Goal: Information Seeking & Learning: Learn about a topic

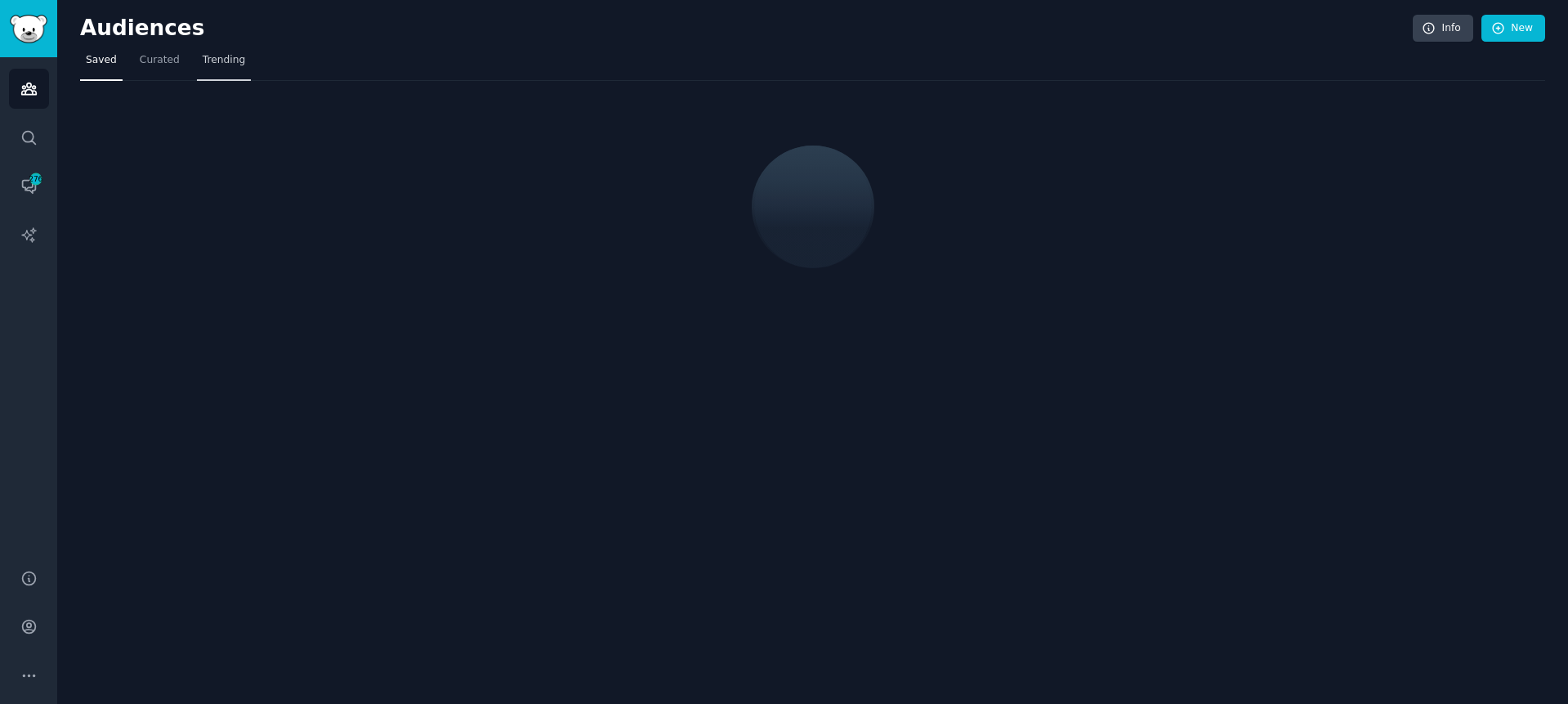
click at [208, 52] on link "Trending" at bounding box center [223, 64] width 53 height 33
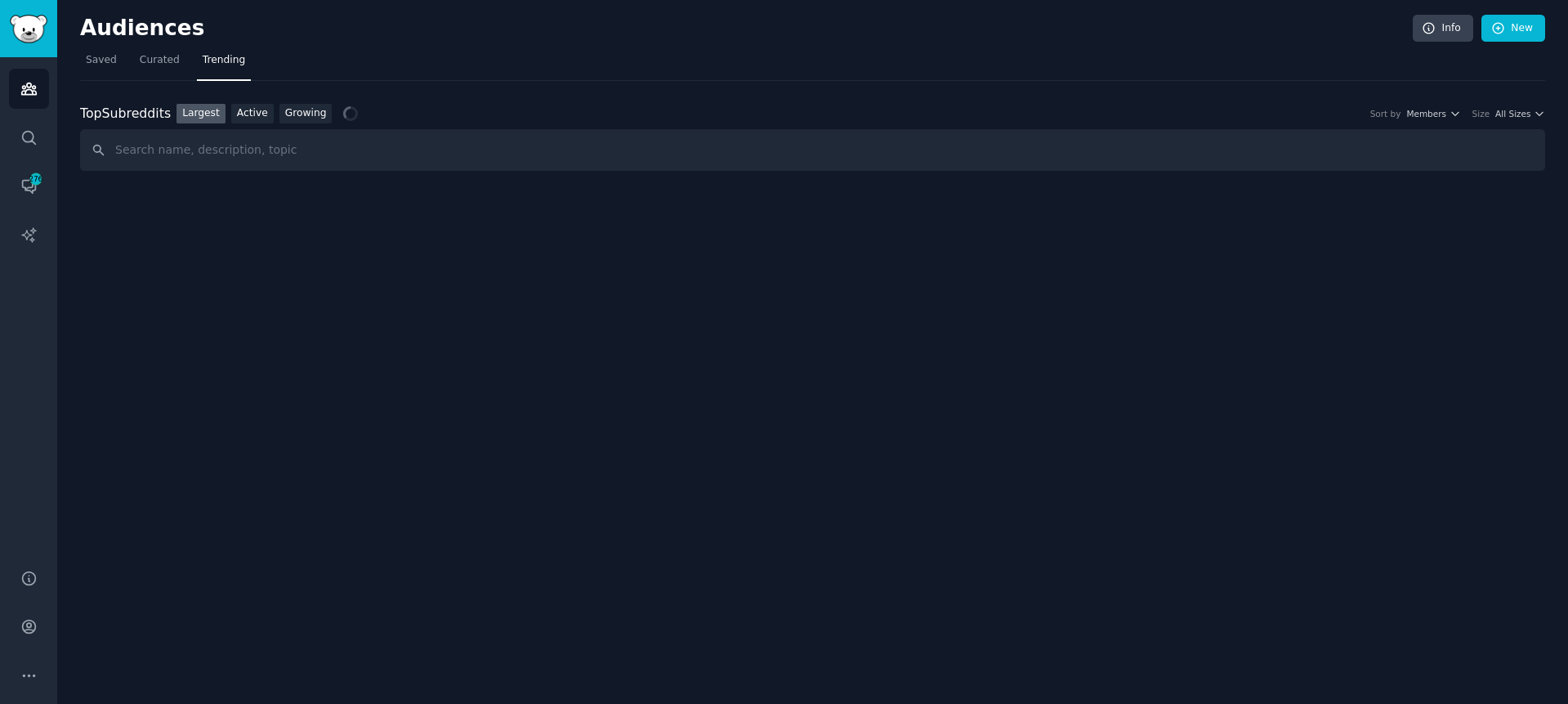
click at [383, 145] on input "text" at bounding box center [813, 149] width 1465 height 42
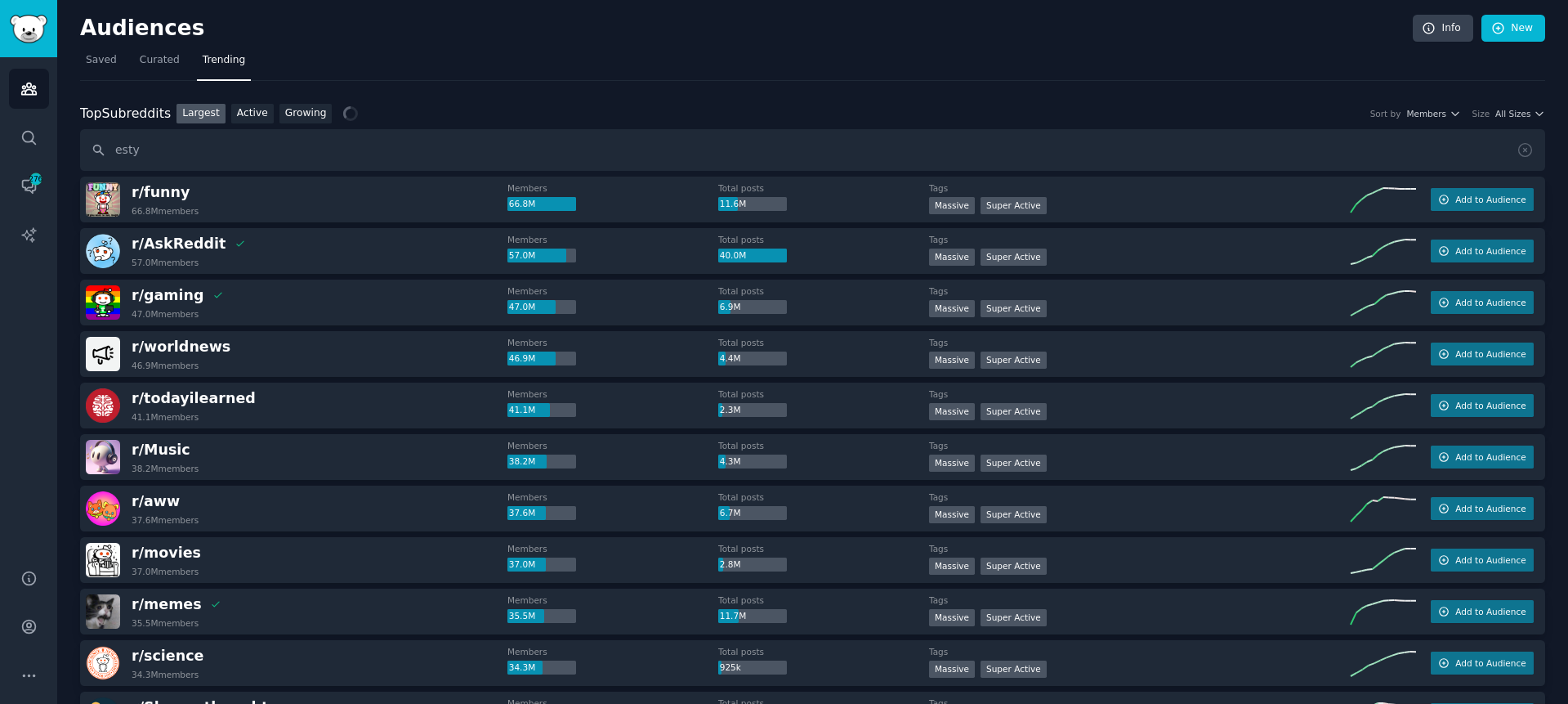
click at [495, 107] on div "Top Subreddits Top Subreddits Largest Active Growing Sort by Members Size All S…" at bounding box center [813, 113] width 1465 height 20
click at [597, 52] on nav "Saved Curated Trending" at bounding box center [813, 64] width 1465 height 33
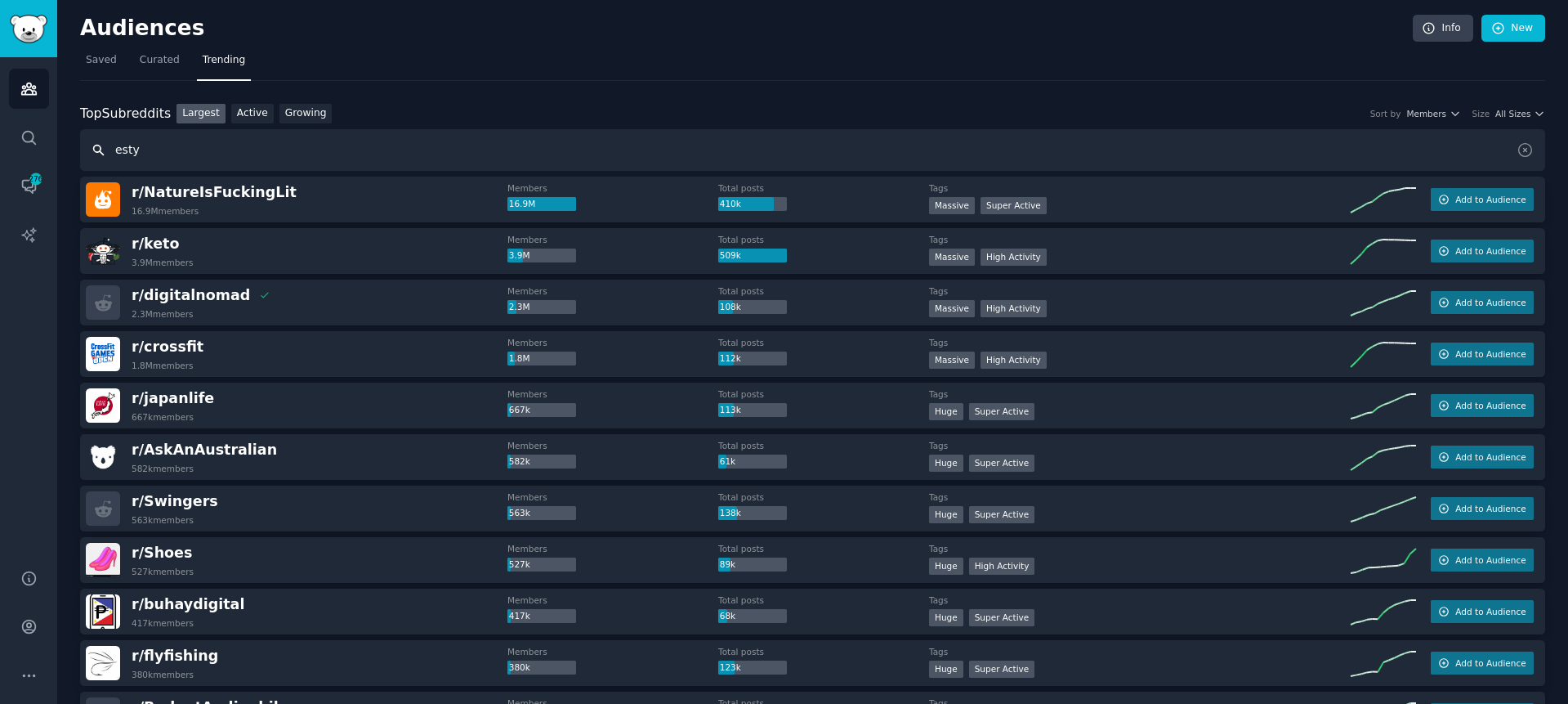
click at [156, 149] on input "esty" at bounding box center [813, 149] width 1465 height 42
type input "etsy"
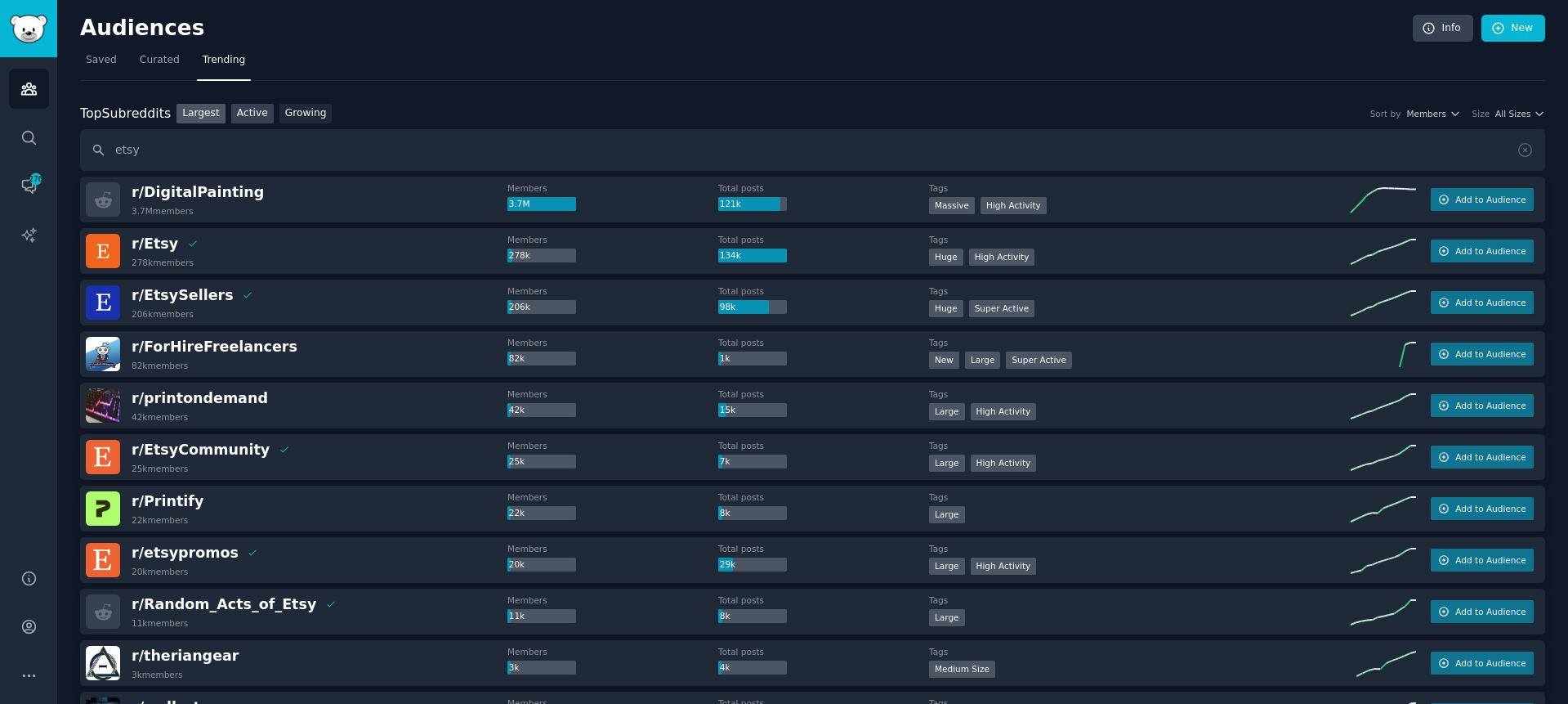
click at [250, 118] on link "Active" at bounding box center [253, 113] width 42 height 20
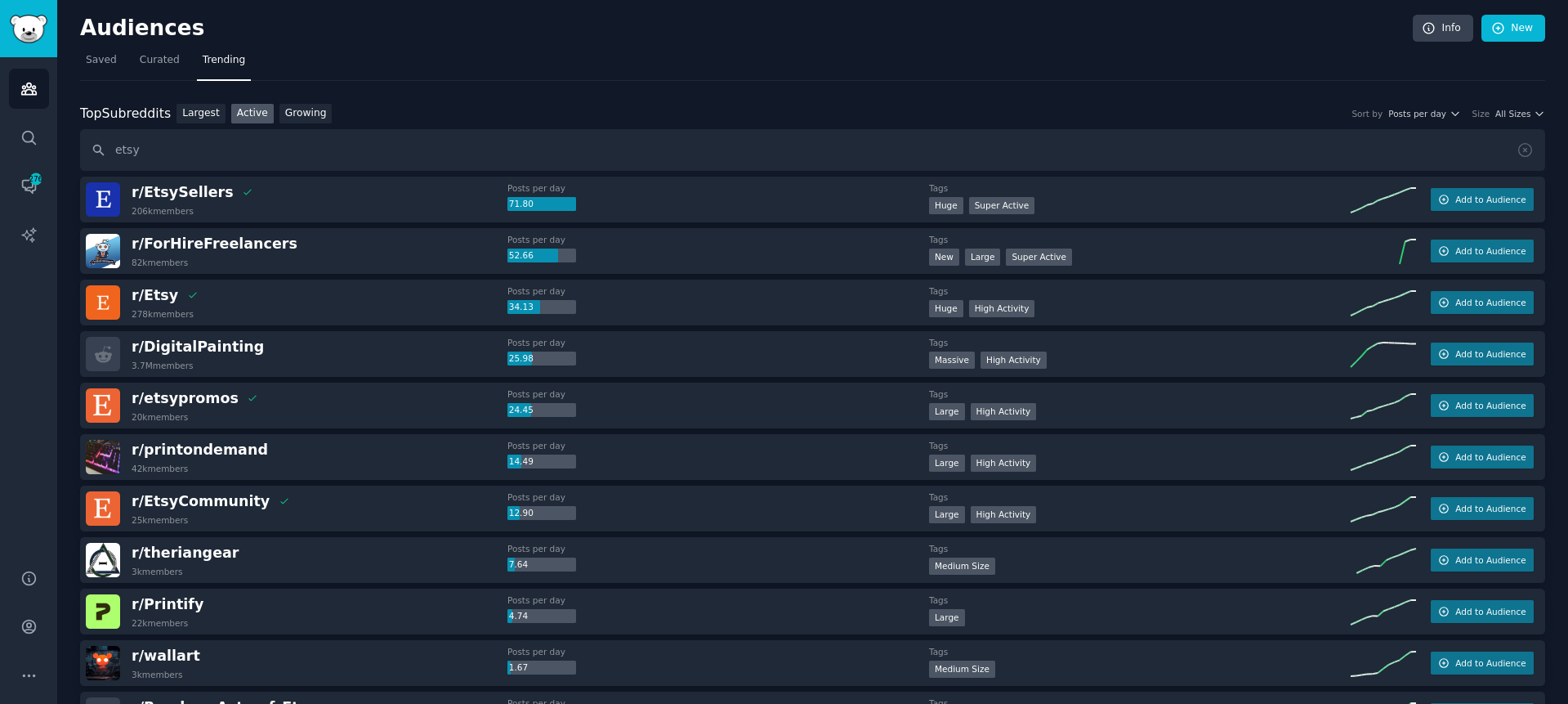
click at [753, 296] on div "Posts per day 34.13" at bounding box center [718, 299] width 422 height 29
click at [324, 295] on div "r/ Etsy 278k members" at bounding box center [296, 302] width 422 height 34
click at [760, 239] on dt "Posts per day" at bounding box center [718, 239] width 422 height 11
click at [1514, 114] on span "All Sizes" at bounding box center [1513, 113] width 35 height 11
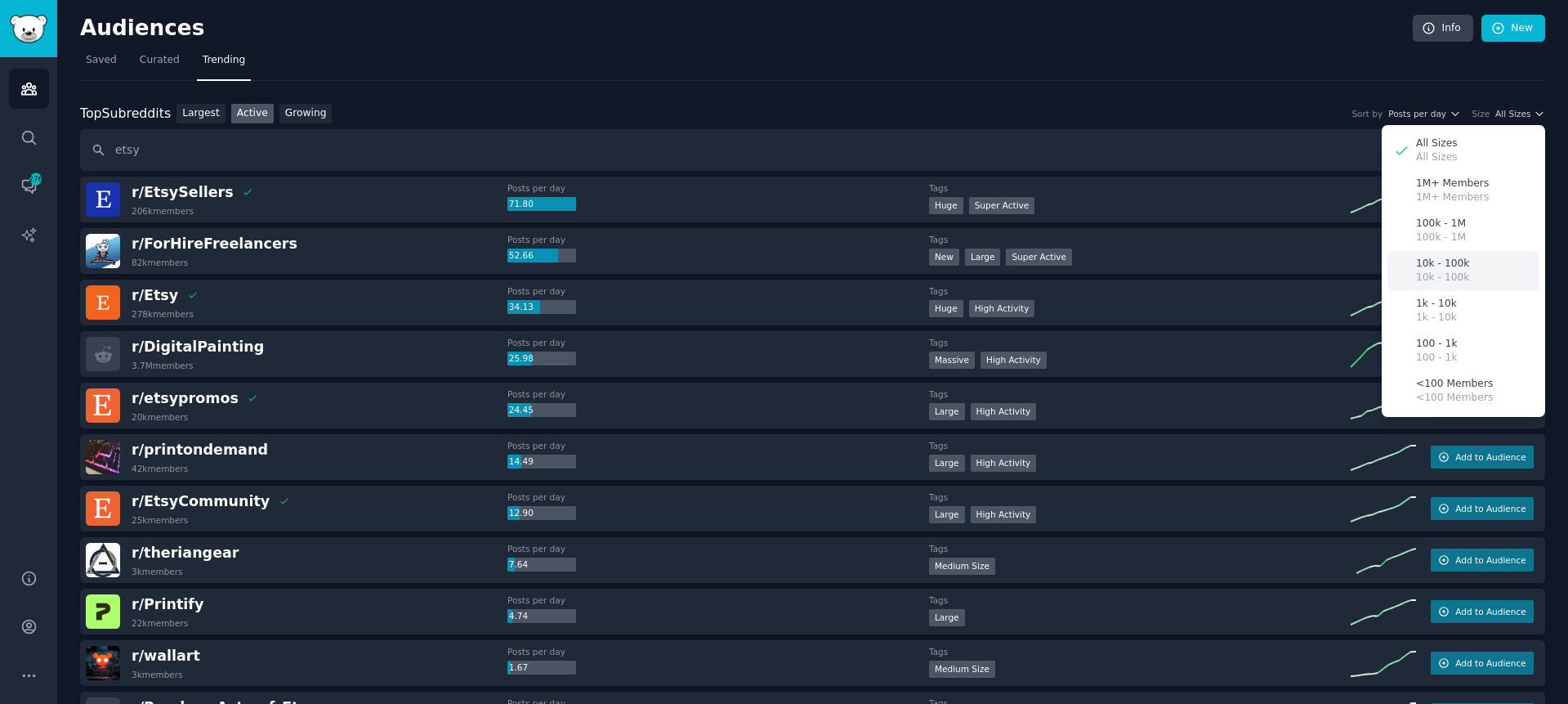
click at [1460, 264] on p "10k - 100k" at bounding box center [1443, 264] width 53 height 15
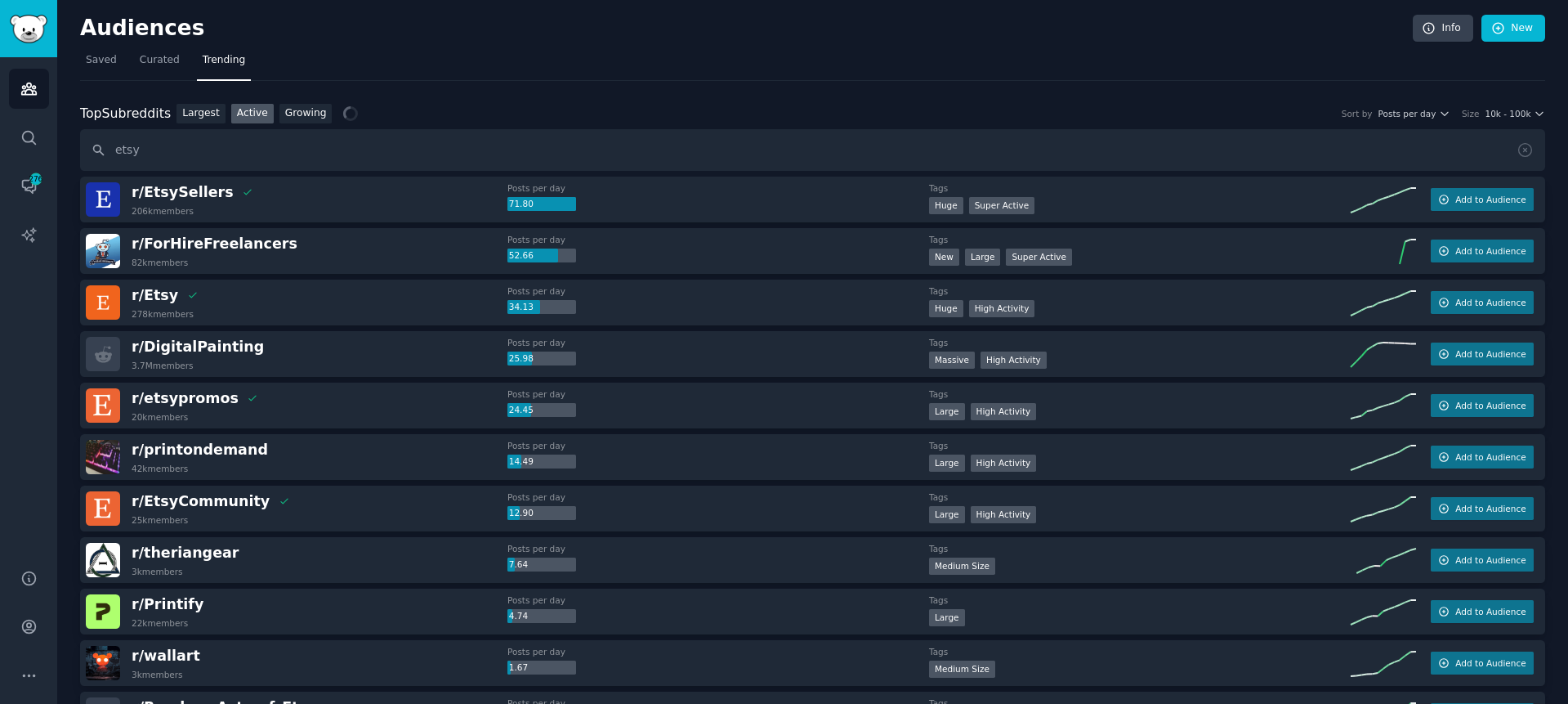
click at [1129, 64] on nav "Saved Curated Trending" at bounding box center [813, 64] width 1465 height 33
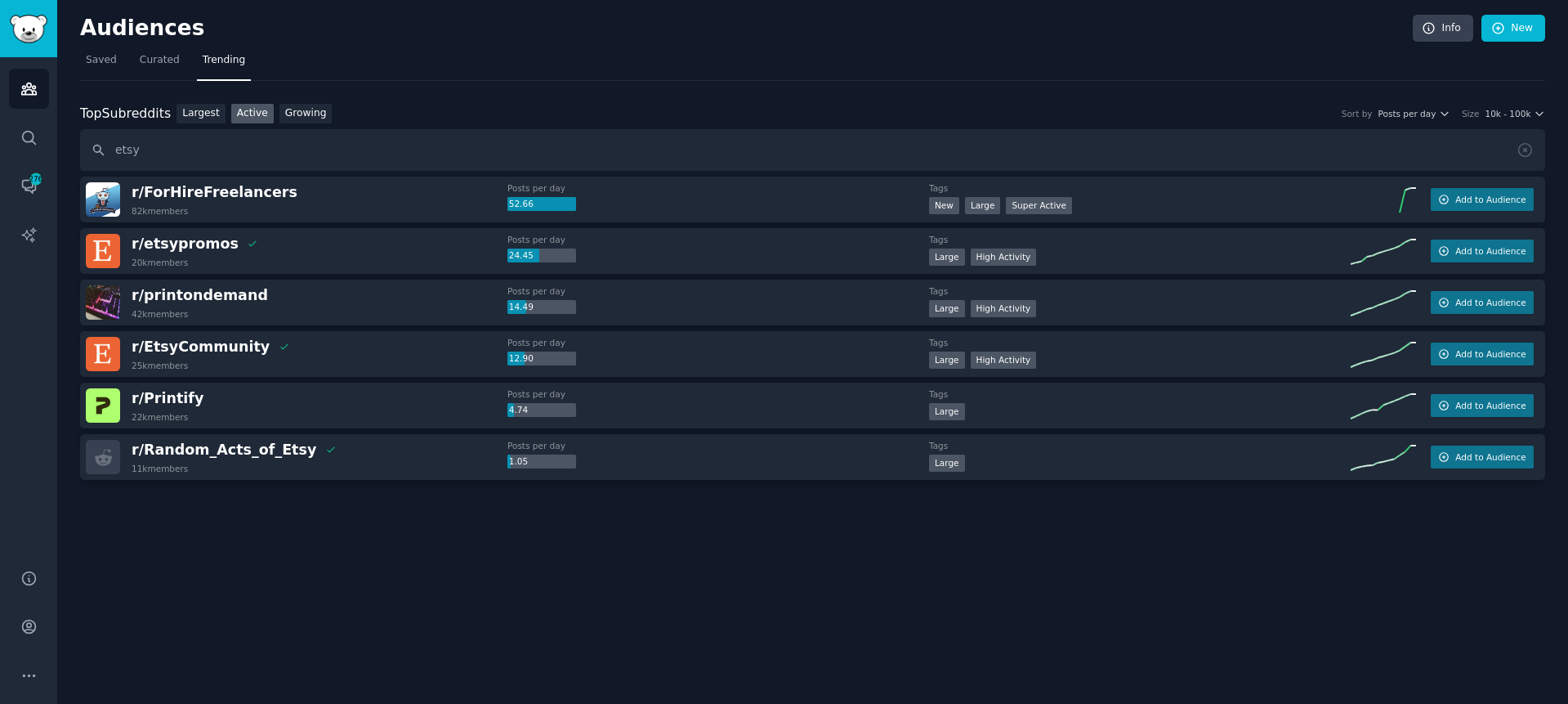
click at [763, 353] on div "Posts per day 12.90" at bounding box center [718, 351] width 422 height 29
click at [758, 346] on dt "Posts per day" at bounding box center [718, 342] width 422 height 11
click at [811, 296] on div "Posts per day 14.49" at bounding box center [718, 299] width 422 height 29
click at [41, 109] on div "Audiences Search Conversations 276 AI Reports" at bounding box center [29, 303] width 57 height 492
click at [30, 88] on icon "Sidebar" at bounding box center [29, 89] width 18 height 18
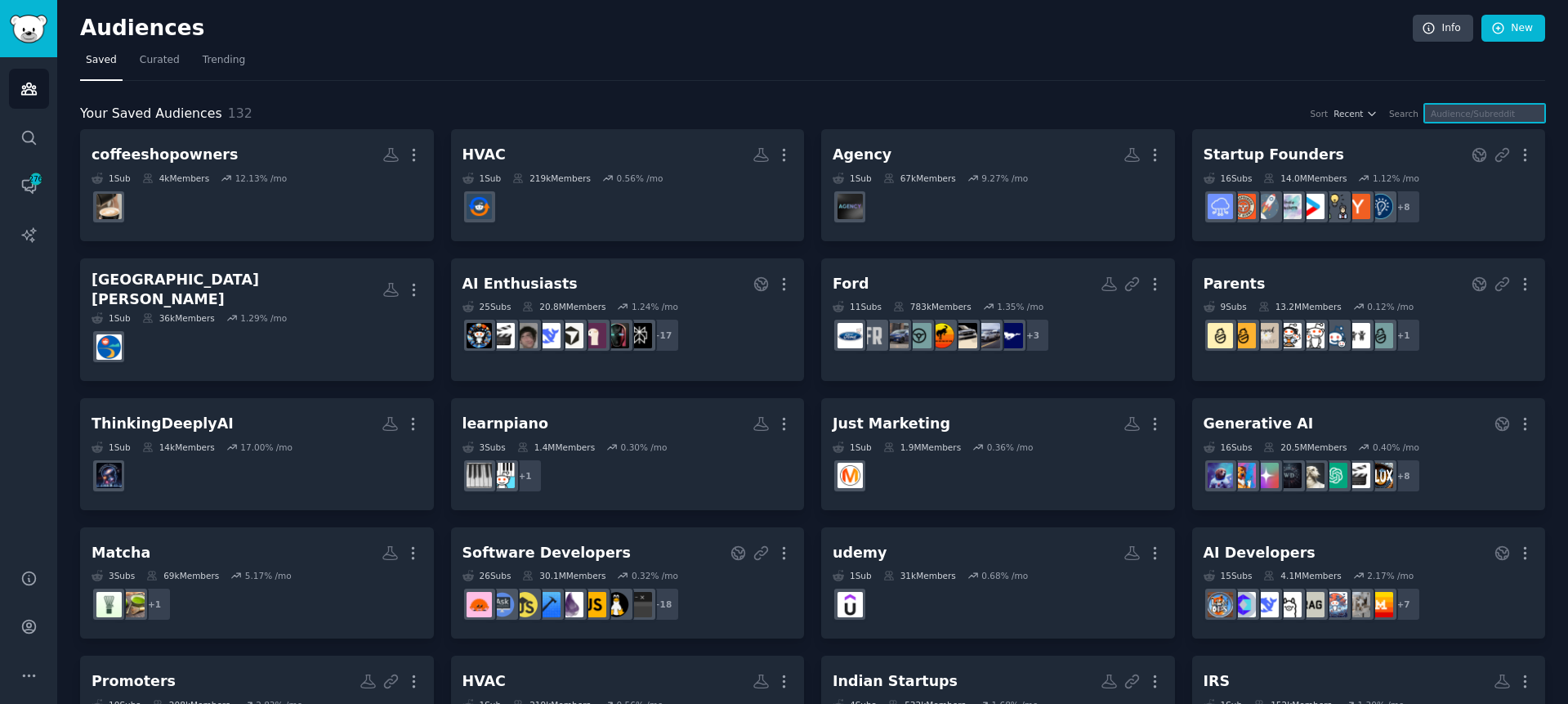
click at [1472, 108] on input "text" at bounding box center [1484, 113] width 121 height 18
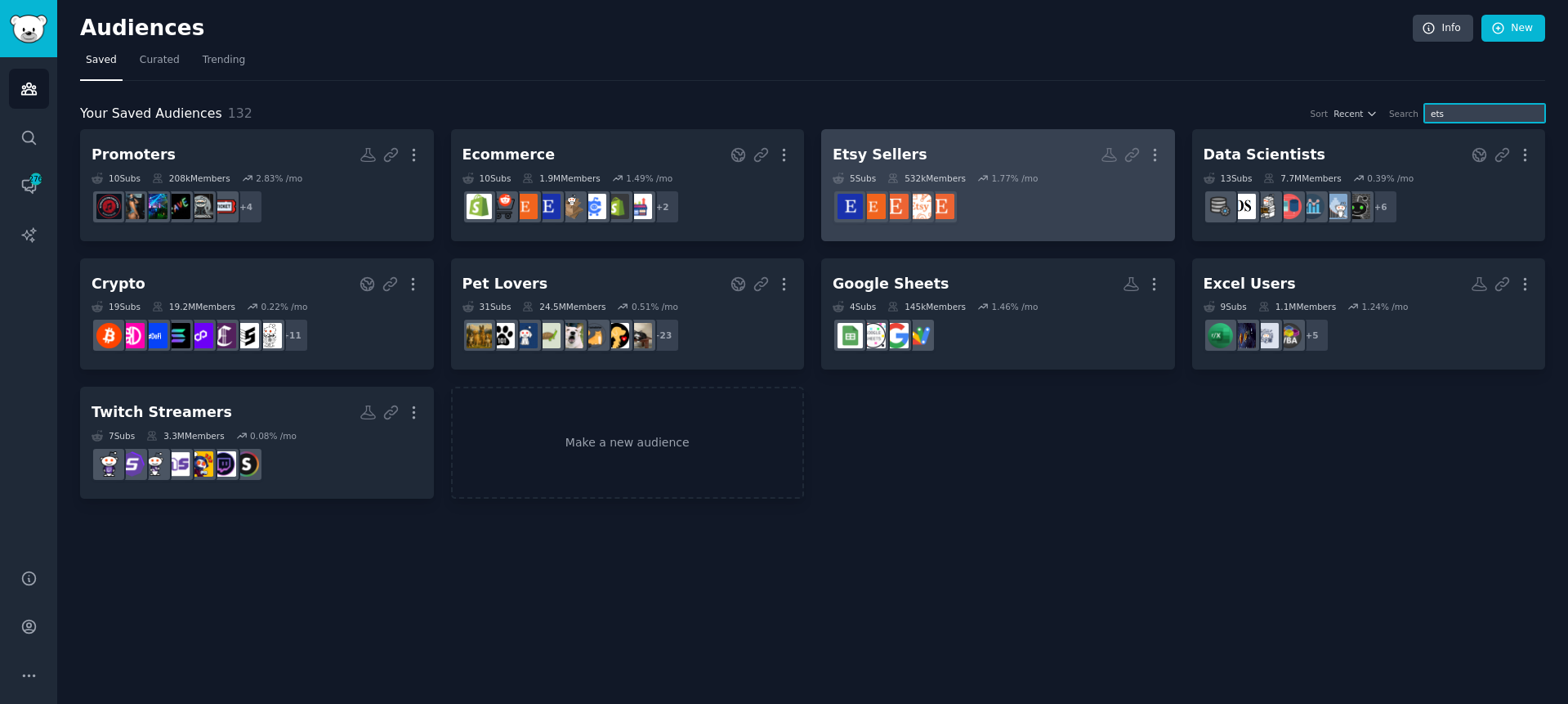
type input "ets"
click at [950, 137] on link "Etsy Sellers More 5 Sub s 532k Members 1.77 % /mo" at bounding box center [997, 185] width 353 height 112
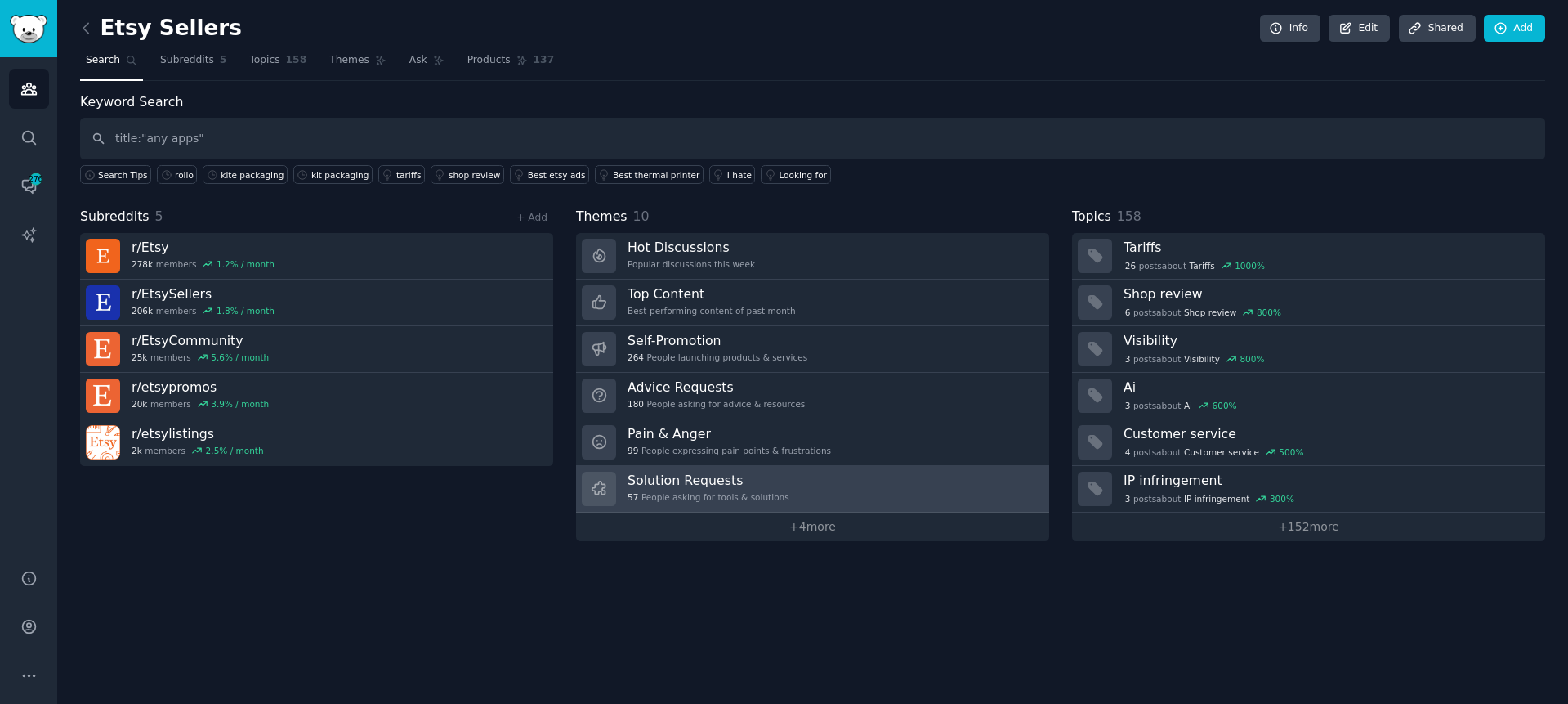
type input "title:"any apps""
click at [823, 477] on link "Solution Requests 57 People asking for tools & solutions" at bounding box center [812, 489] width 473 height 46
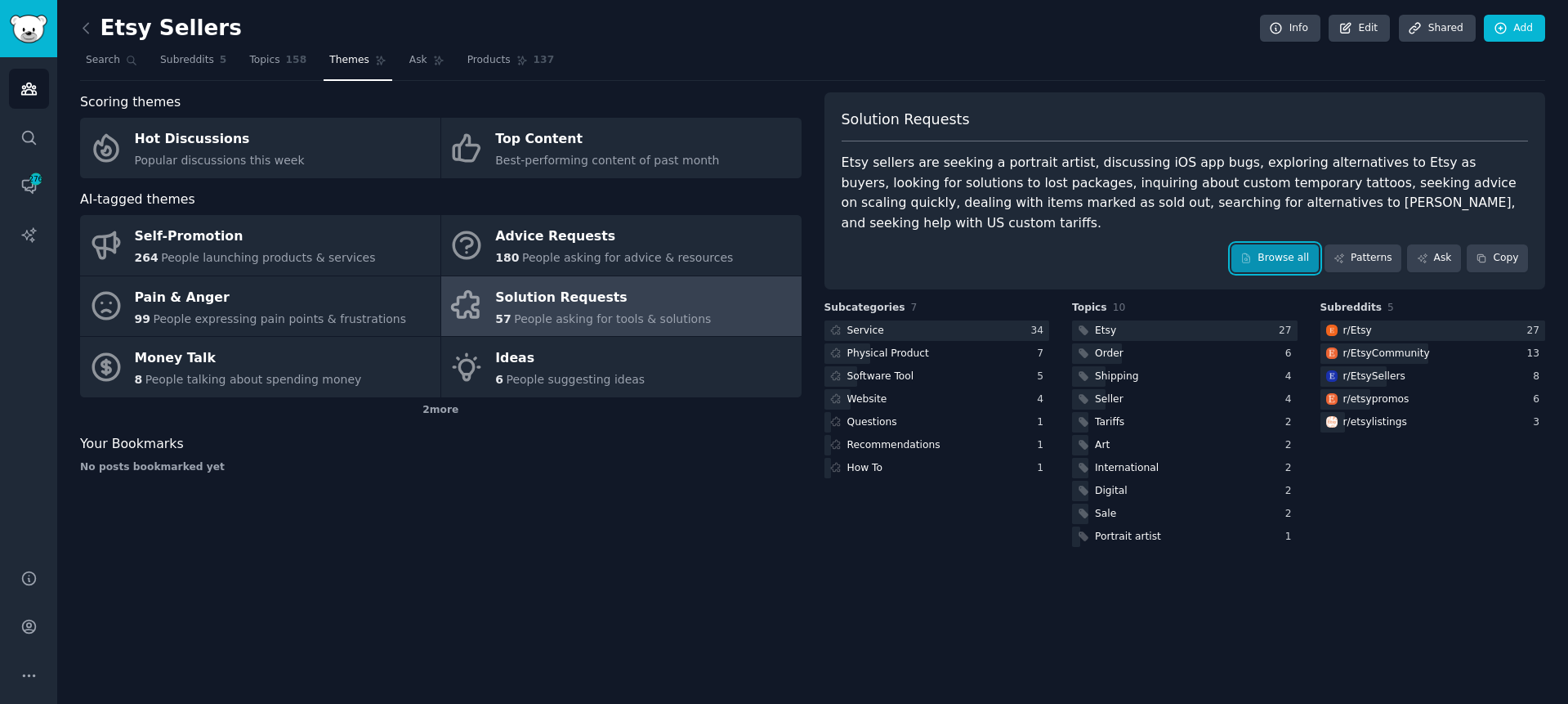
click at [1266, 250] on link "Browse all" at bounding box center [1275, 258] width 88 height 28
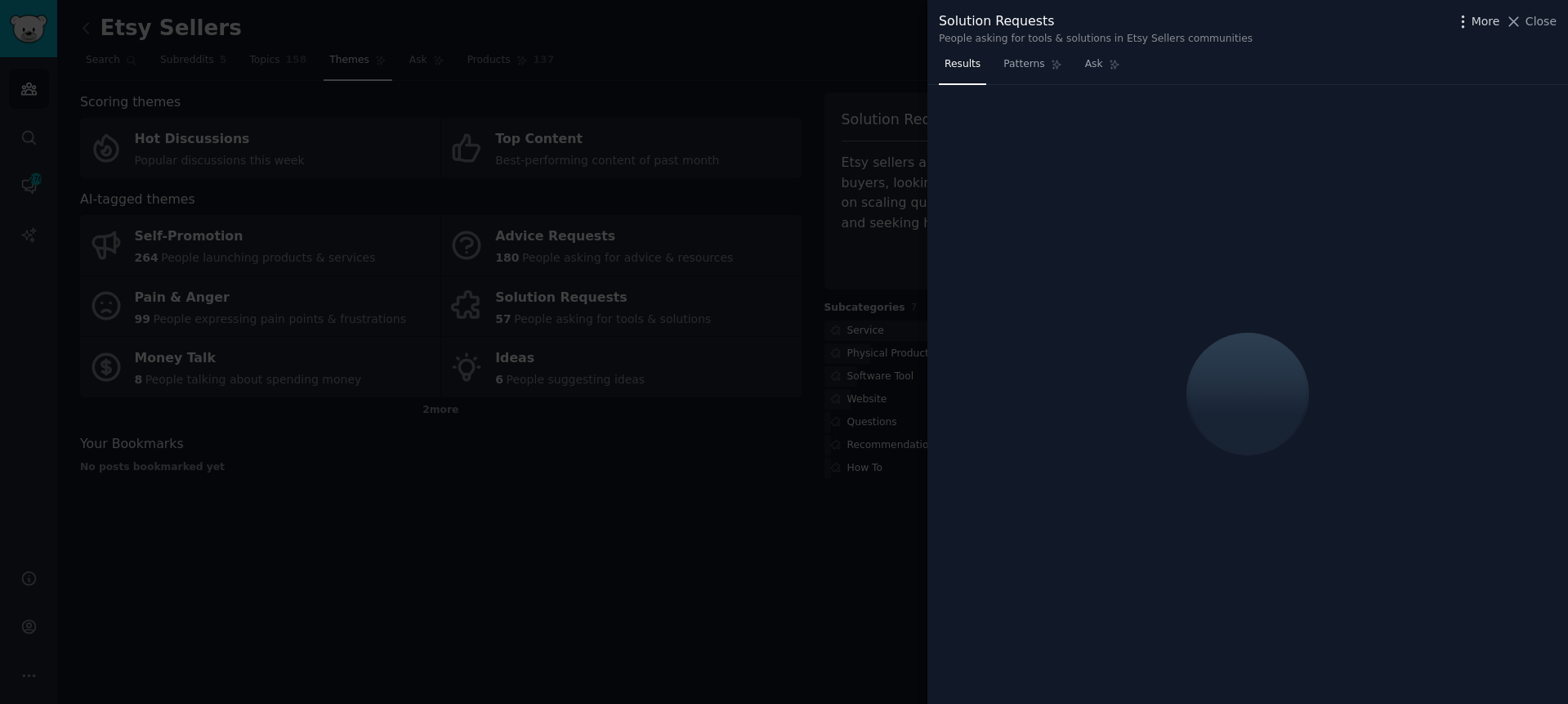
click at [1482, 19] on span "More" at bounding box center [1485, 21] width 29 height 18
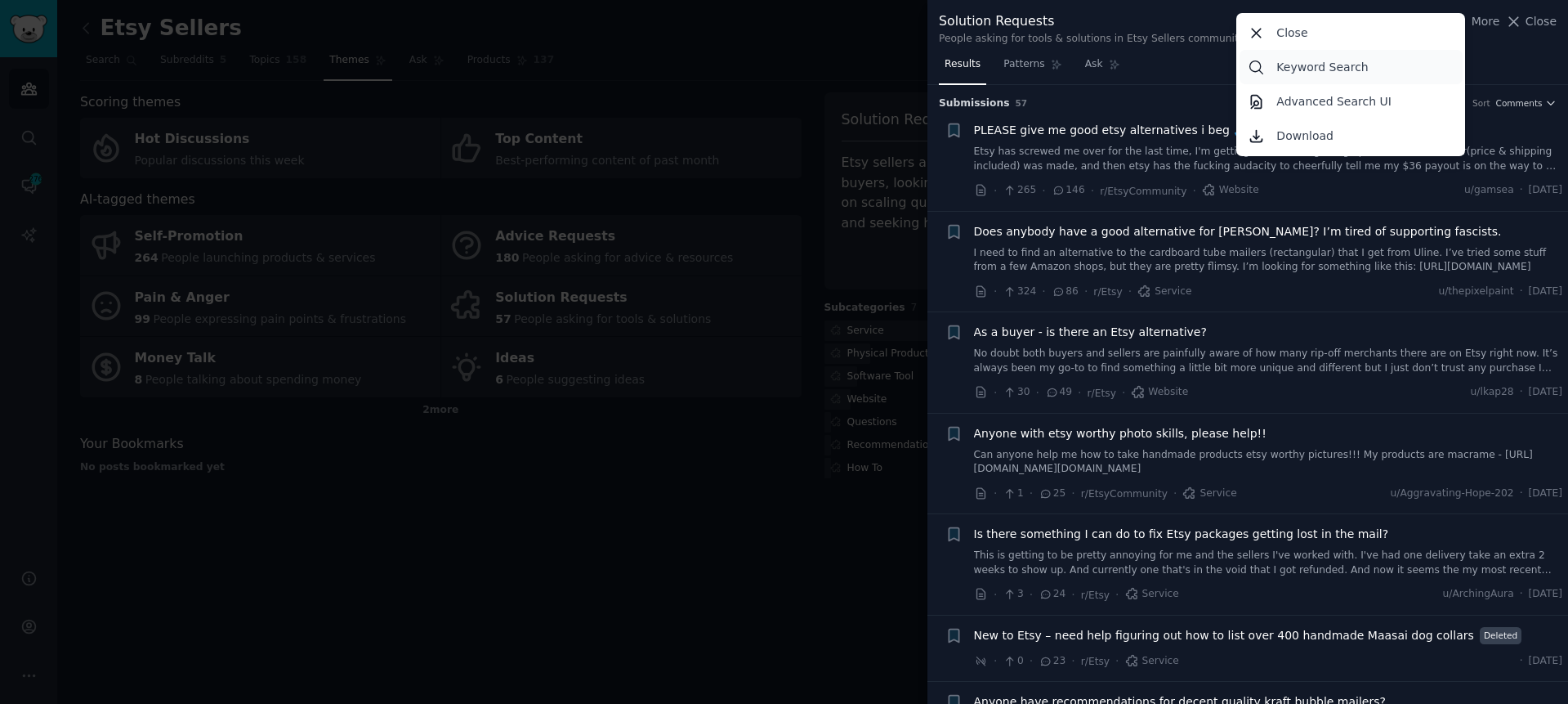
click at [1360, 61] on p "Keyword Search" at bounding box center [1321, 67] width 91 height 18
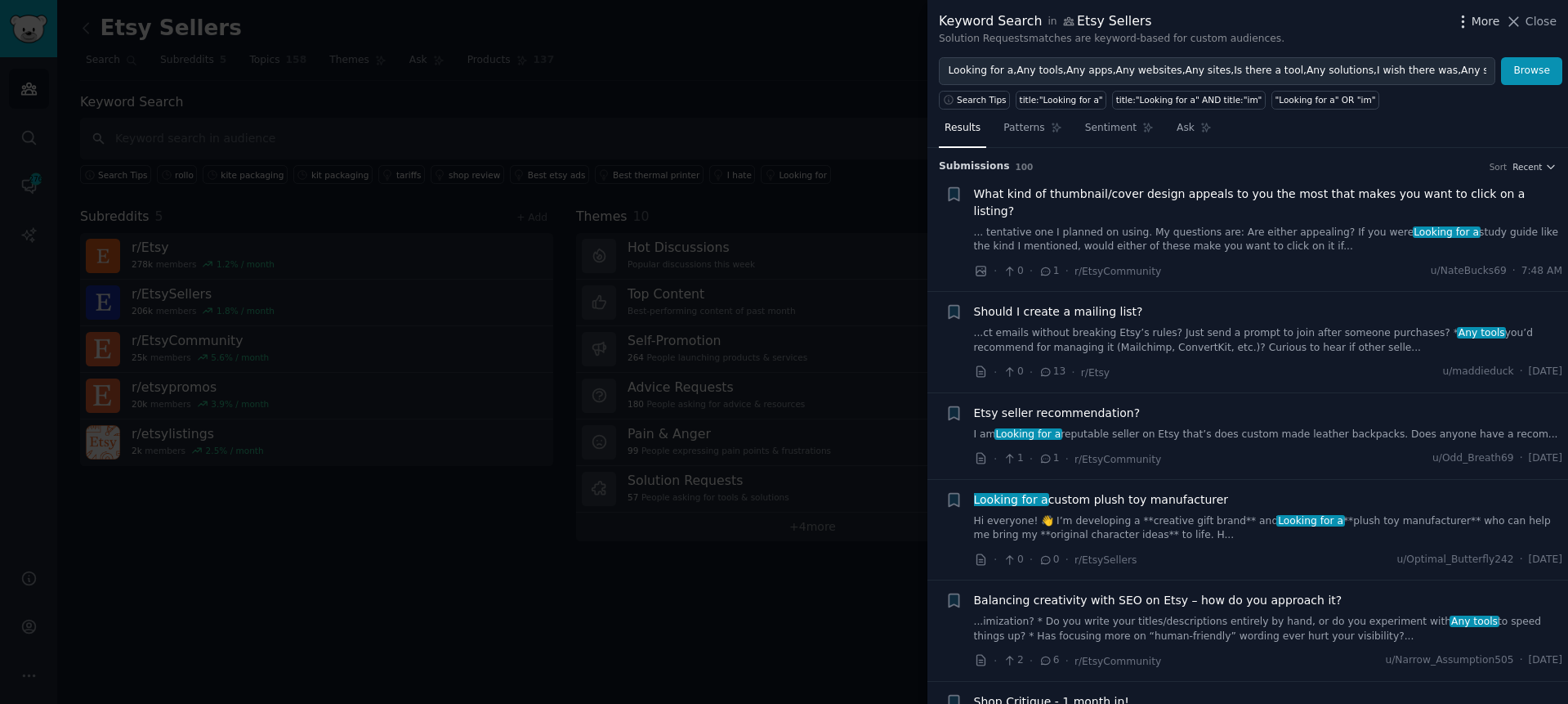
click at [1473, 24] on span "More" at bounding box center [1485, 21] width 29 height 18
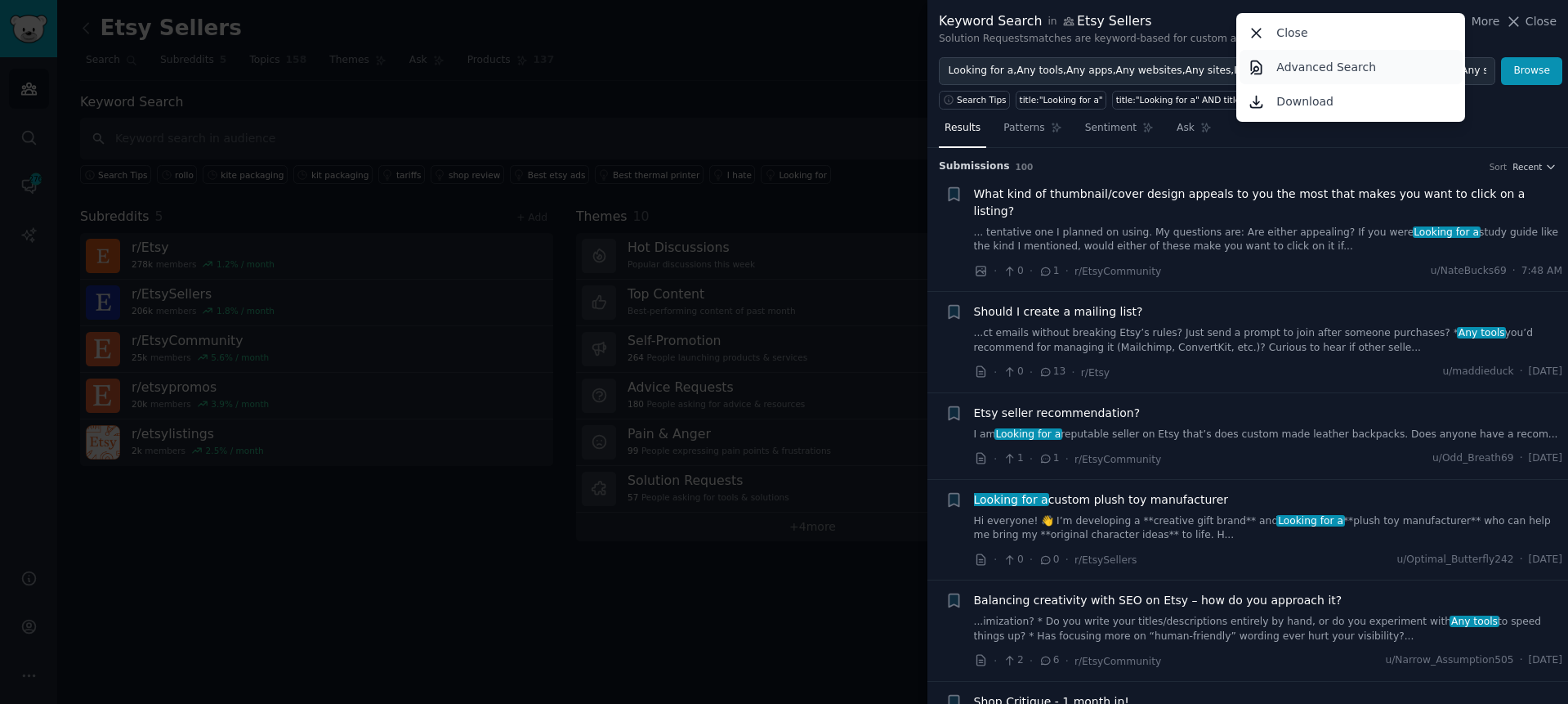
click at [1330, 76] on link "Advanced Search" at bounding box center [1351, 66] width 223 height 34
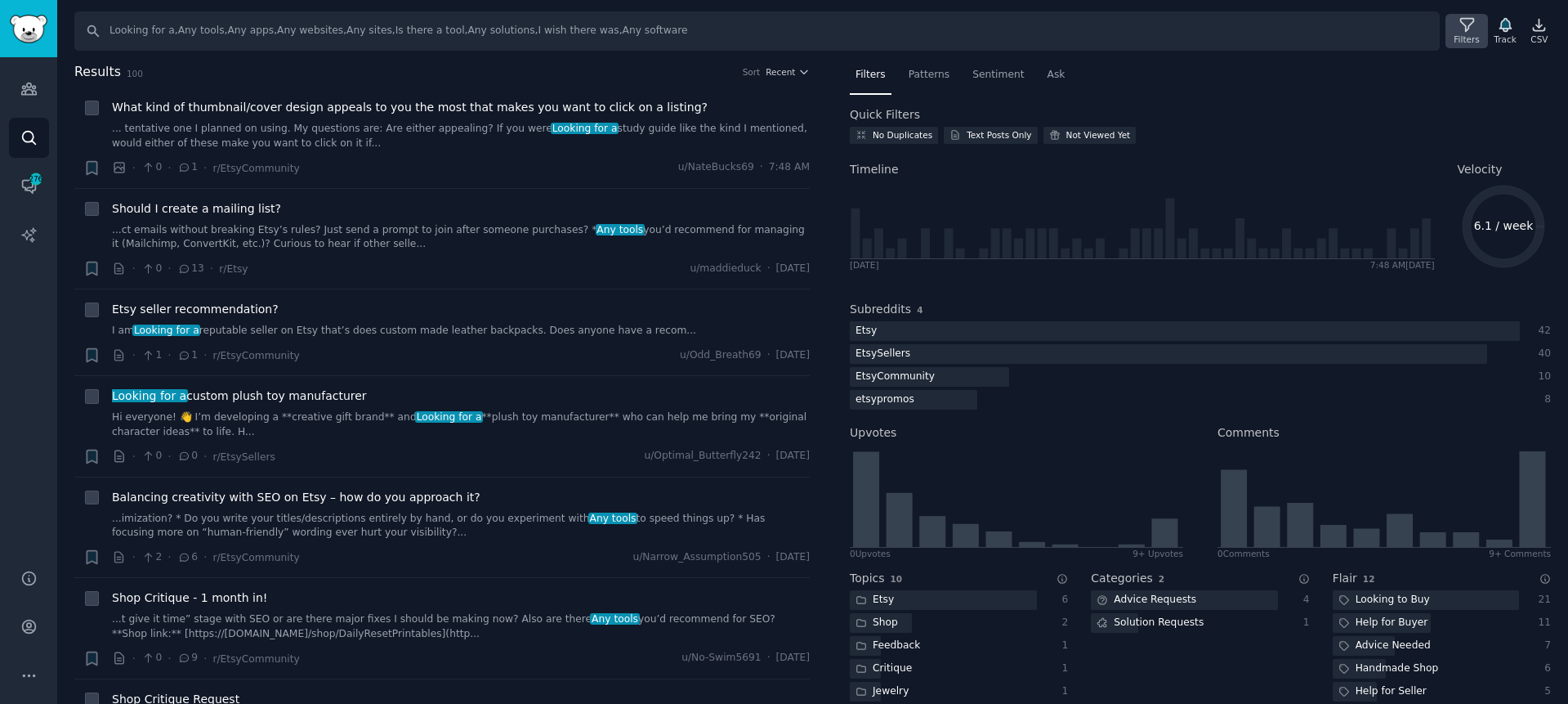
click at [1463, 35] on div "Filters" at bounding box center [1466, 39] width 25 height 11
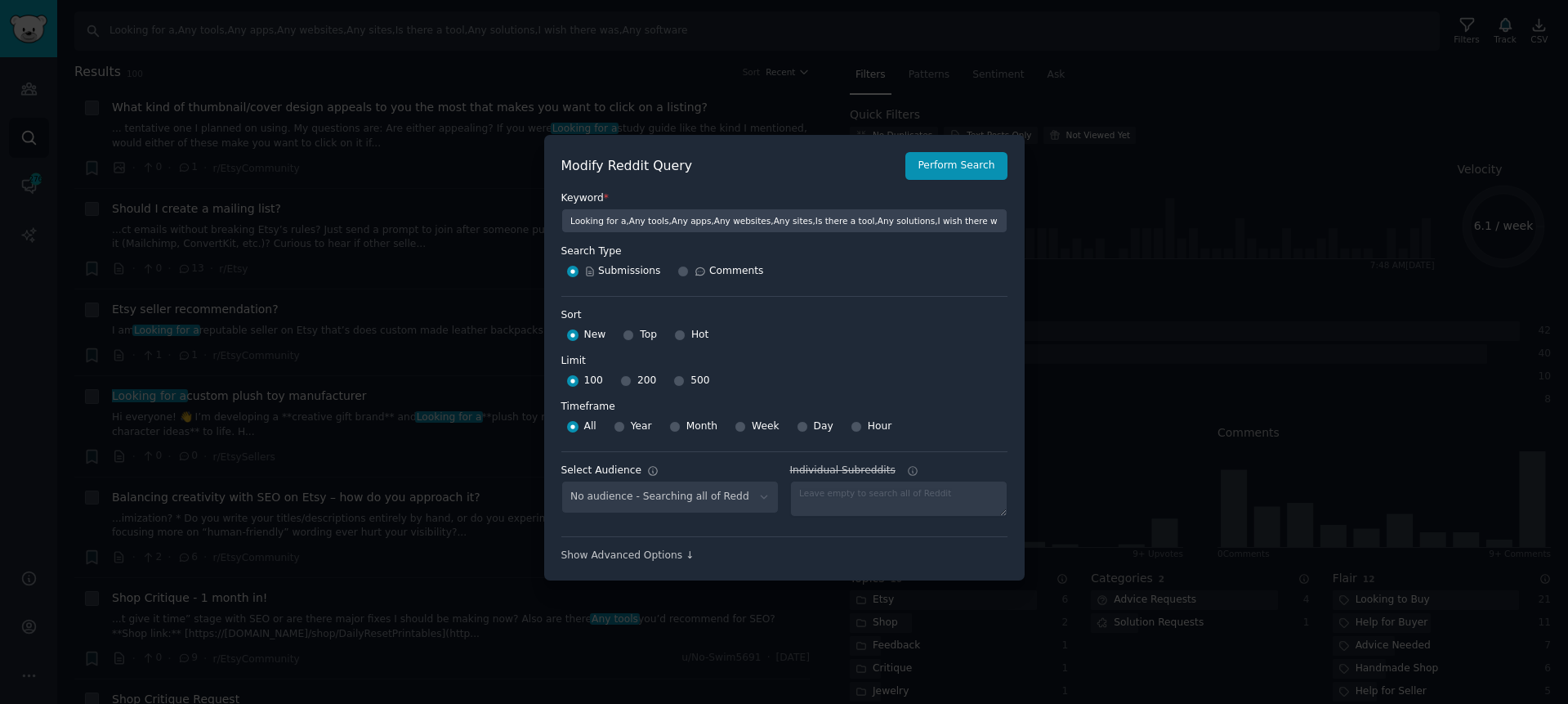
click at [684, 377] on div "500" at bounding box center [691, 381] width 36 height 26
click at [690, 382] on span "500" at bounding box center [699, 381] width 18 height 15
click at [684, 382] on input "500" at bounding box center [679, 381] width 11 height 11
radio input "true"
click at [961, 164] on button "Perform Search" at bounding box center [956, 166] width 101 height 28
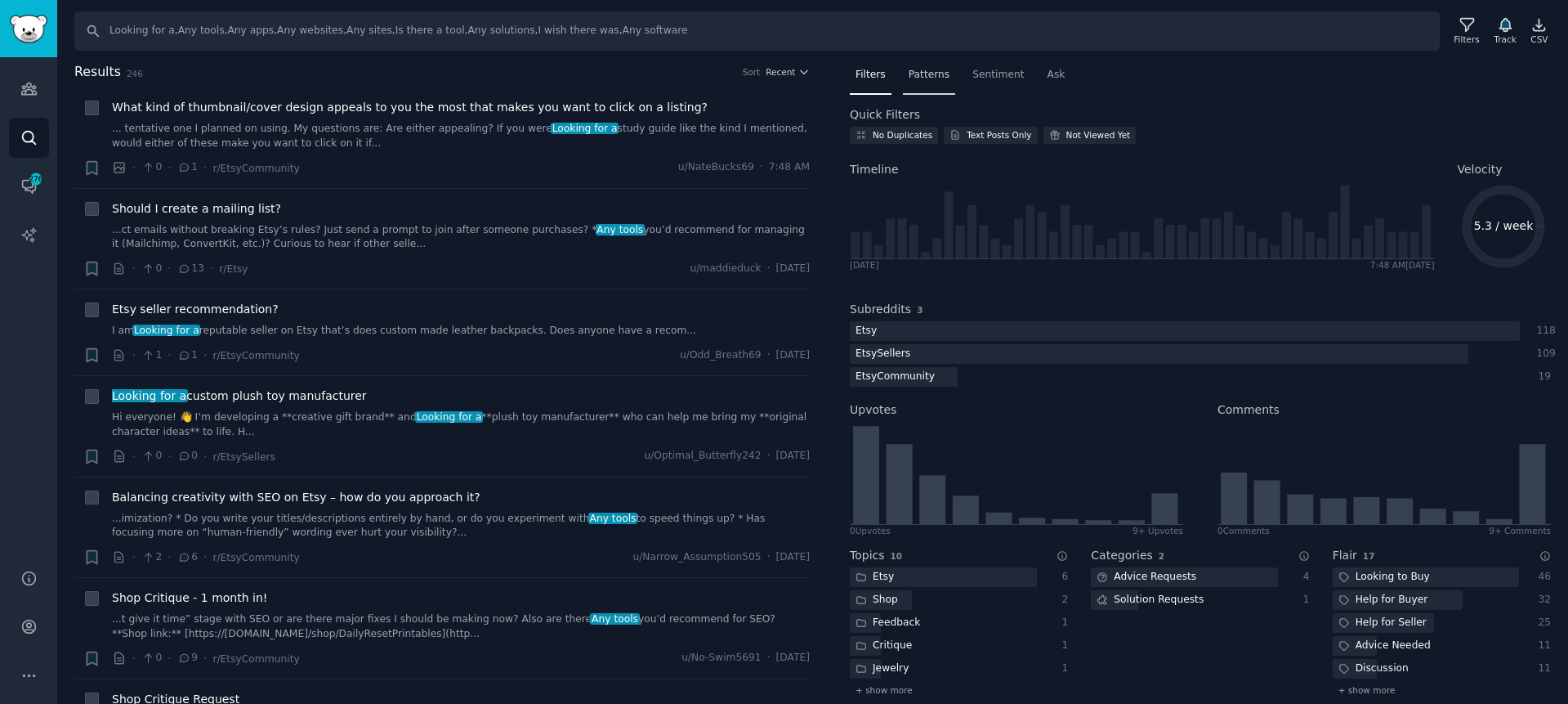
click at [930, 83] on div "Patterns" at bounding box center [929, 78] width 53 height 33
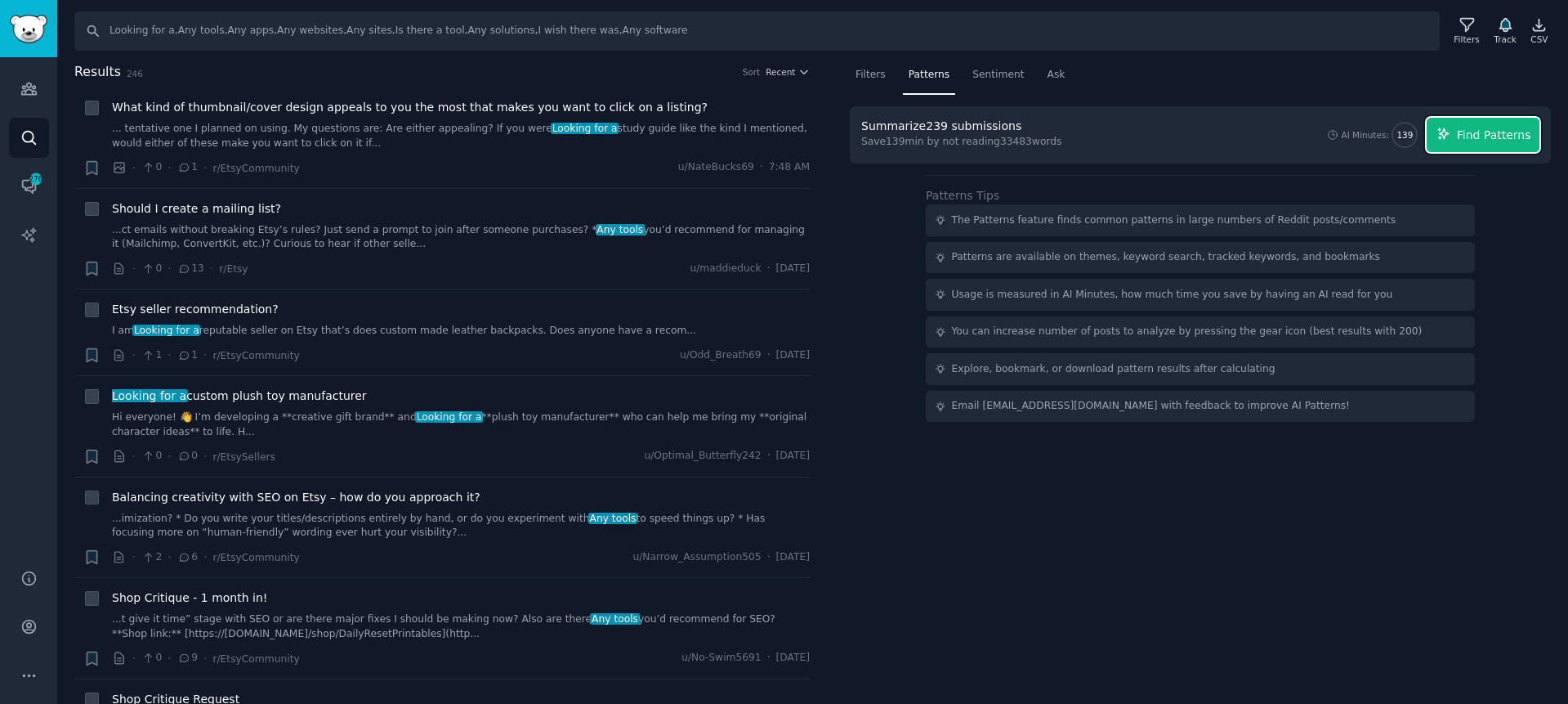
click at [1495, 139] on span "Find Patterns" at bounding box center [1493, 135] width 75 height 18
